Goal: Information Seeking & Learning: Learn about a topic

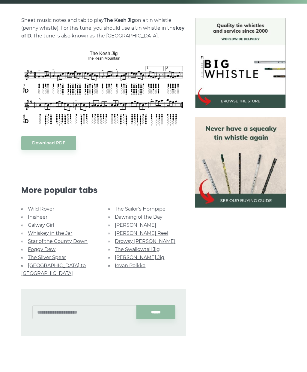
scroll to position [129, 0]
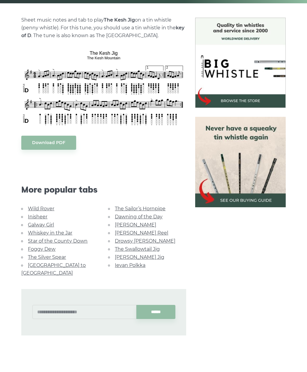
click at [57, 280] on link "The Silver Spear" at bounding box center [47, 283] width 38 height 6
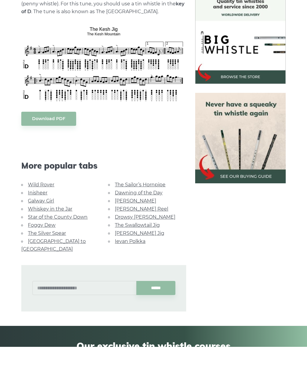
scroll to position [153, 0]
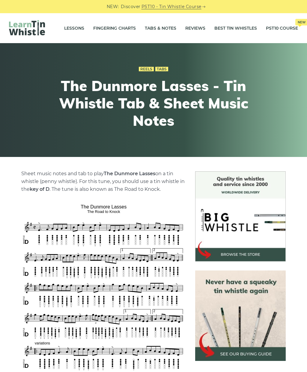
scroll to position [5, 0]
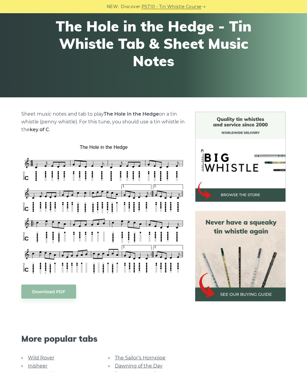
scroll to position [60, 0]
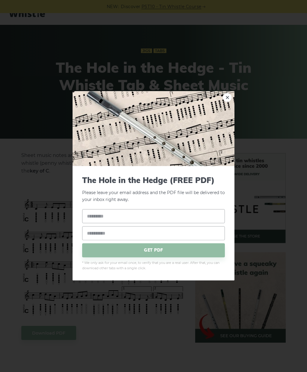
scroll to position [0, 0]
